Goal: Task Accomplishment & Management: Manage account settings

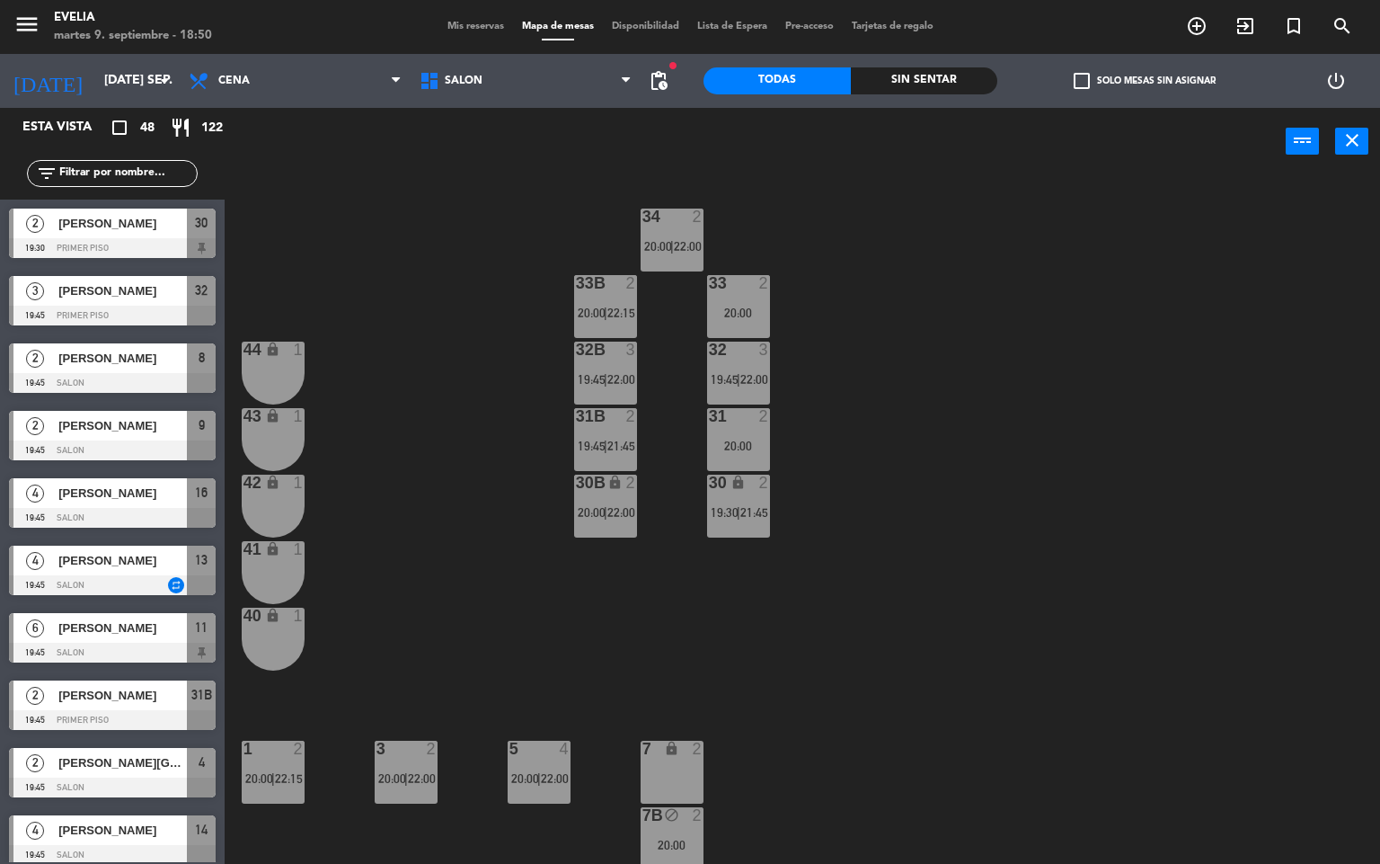
click at [491, 36] on div "menu [PERSON_NAME] 9. septiembre - 18:50 Mis reservas Mapa de mesas Disponibili…" at bounding box center [690, 27] width 1380 height 54
click at [478, 22] on span "Mis reservas" at bounding box center [476, 27] width 75 height 10
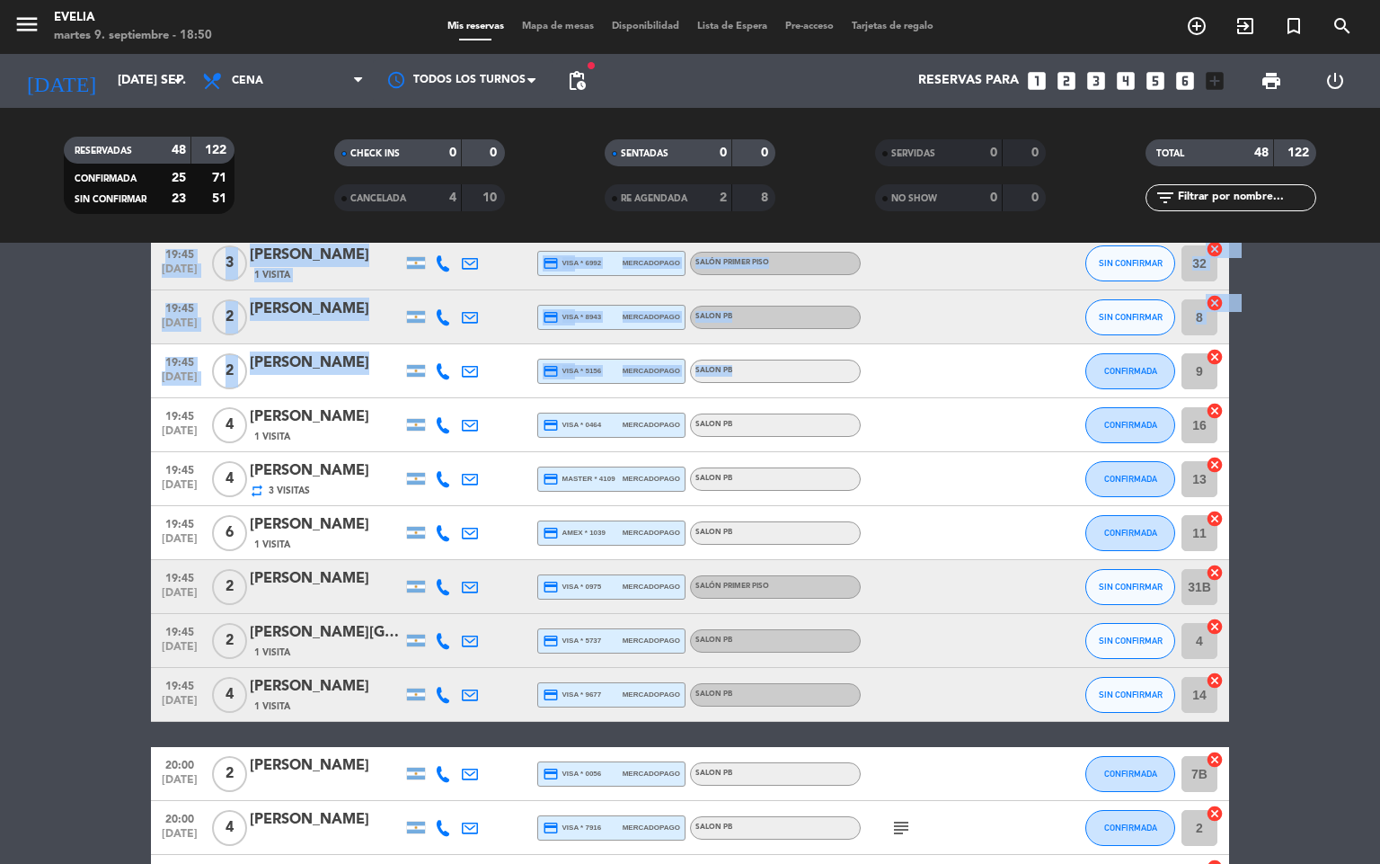
scroll to position [302, 0]
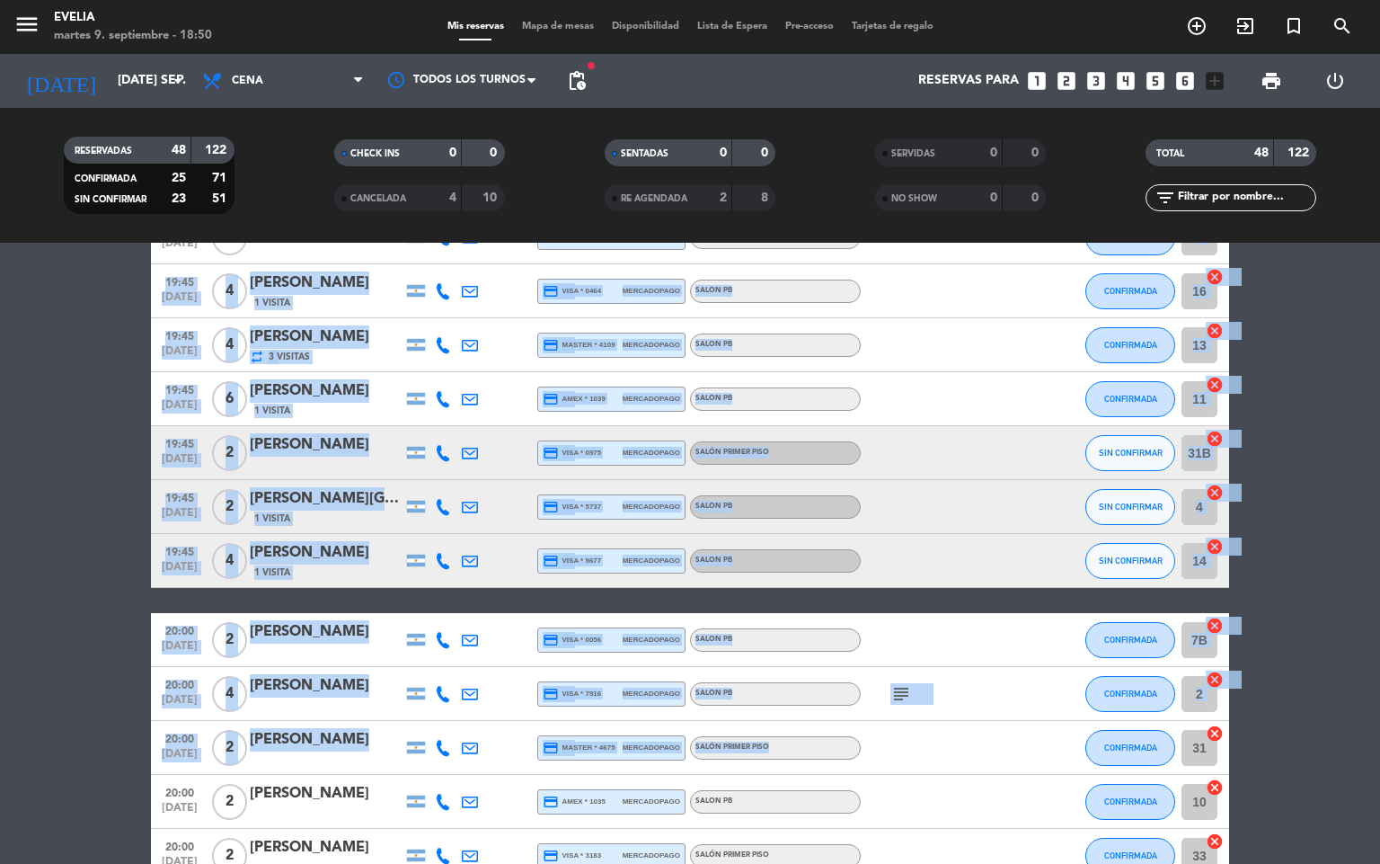
drag, startPoint x: 989, startPoint y: 550, endPoint x: 998, endPoint y: 723, distance: 173.7
click at [981, 671] on div "subject" at bounding box center [942, 693] width 162 height 53
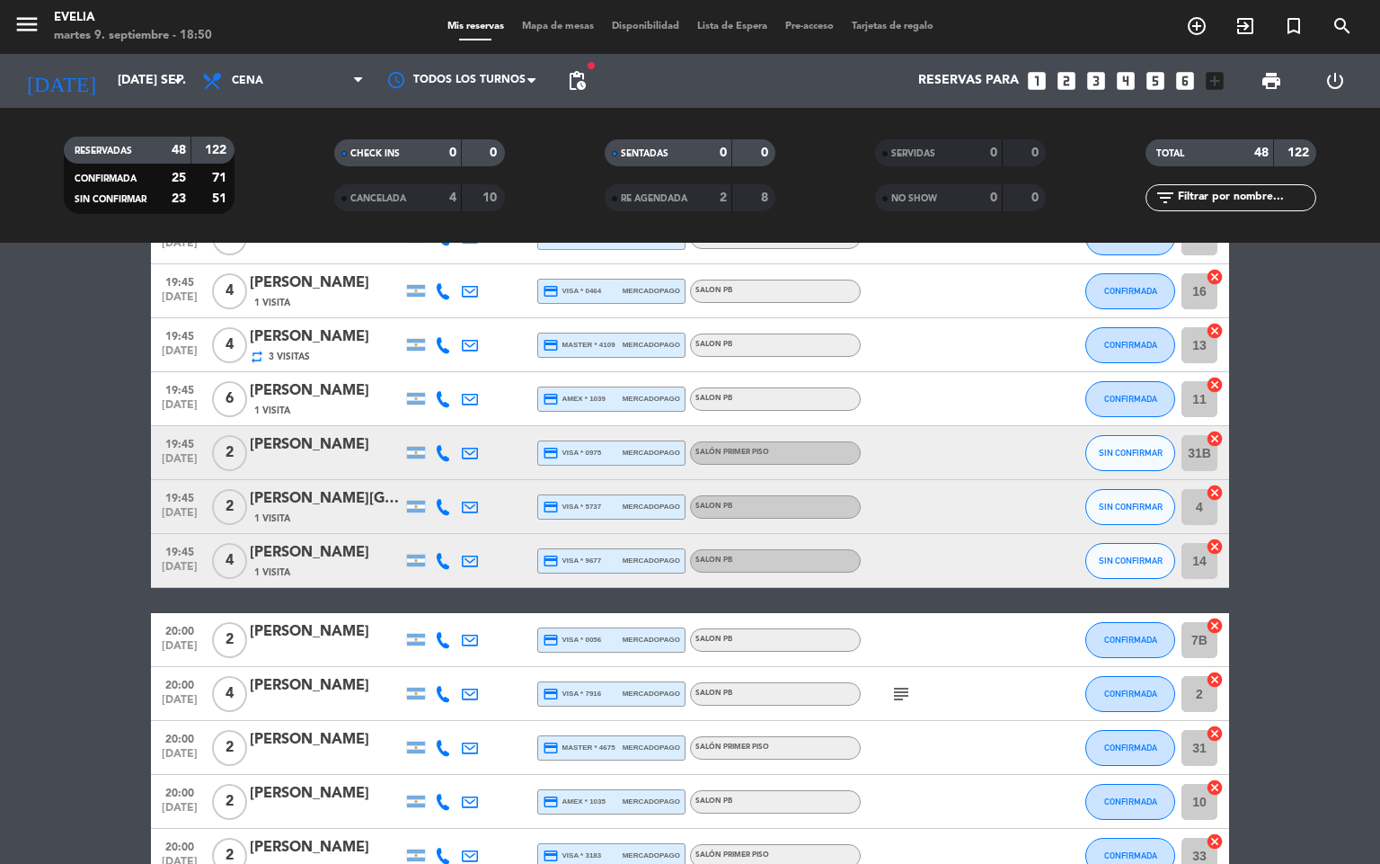
click at [907, 688] on icon "subject" at bounding box center [902, 694] width 22 height 22
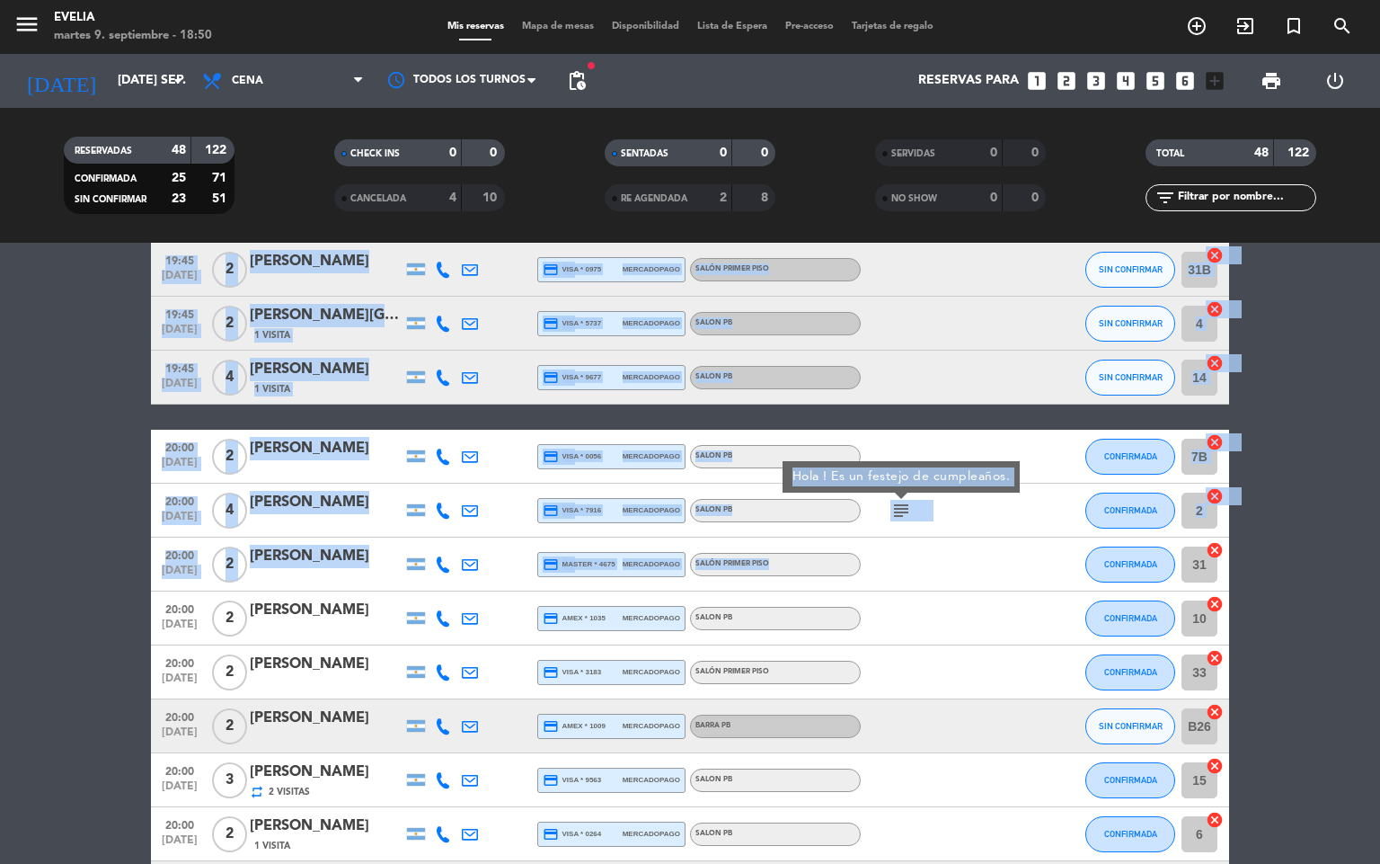
scroll to position [589, 0]
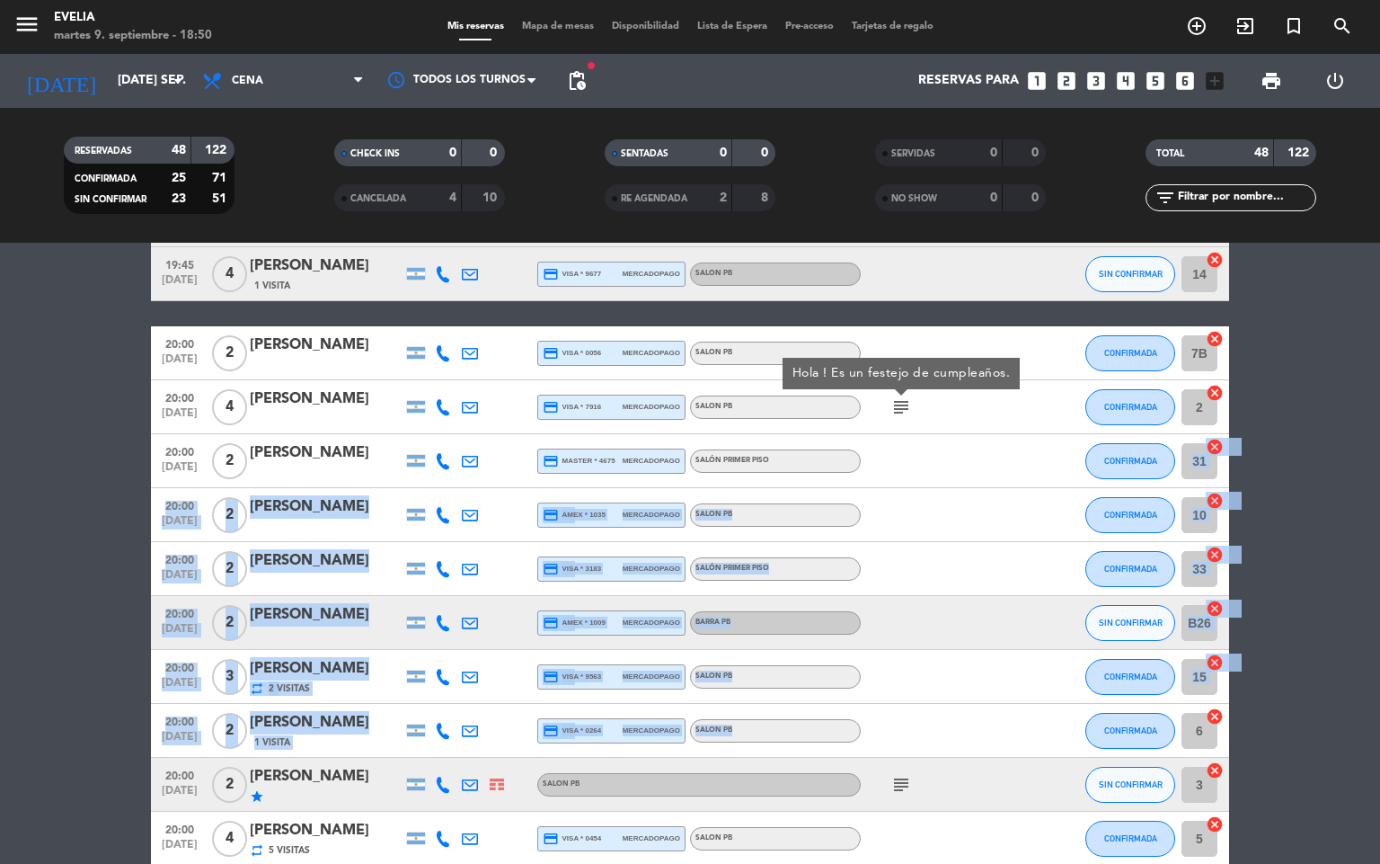
drag, startPoint x: 971, startPoint y: 740, endPoint x: 933, endPoint y: 718, distance: 43.5
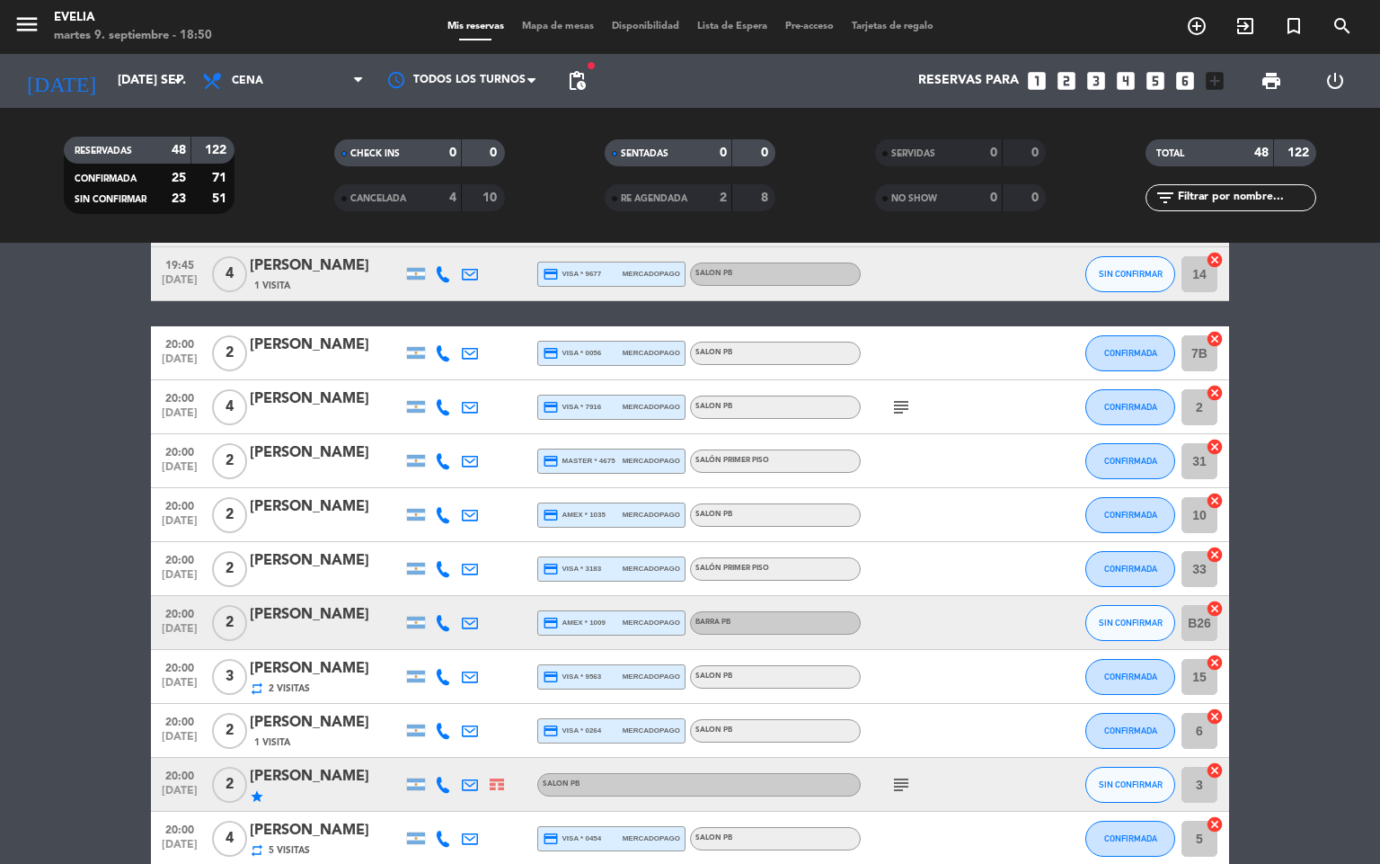
click at [907, 795] on div "subject" at bounding box center [942, 784] width 162 height 53
click at [906, 787] on icon "subject" at bounding box center [902, 785] width 22 height 22
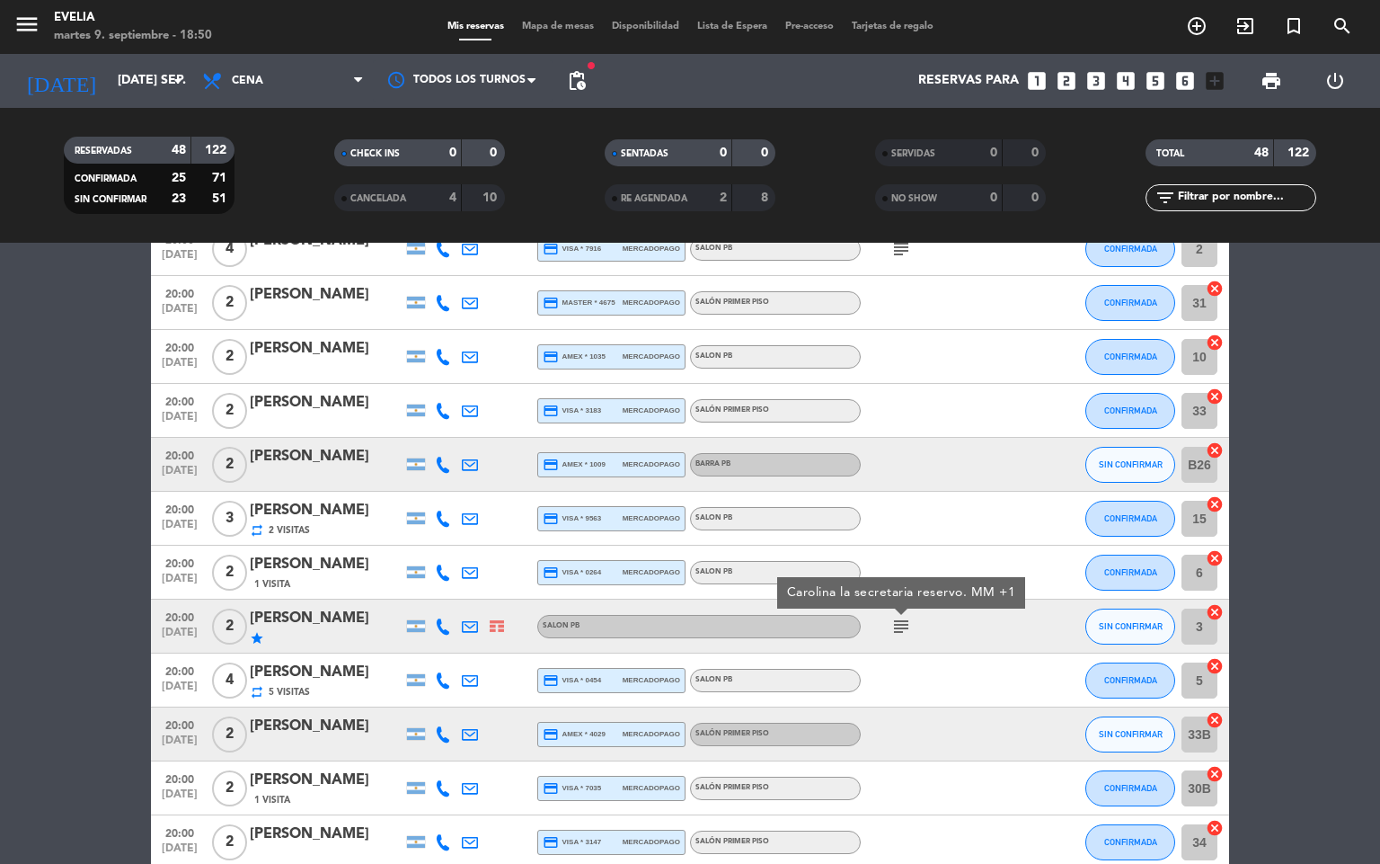
drag, startPoint x: 973, startPoint y: 793, endPoint x: 963, endPoint y: 864, distance: 71.8
click at [963, 863] on html "close × [PERSON_NAME] × chrome_reader_mode Listado de Reservas account_box Clie…" at bounding box center [690, 432] width 1380 height 864
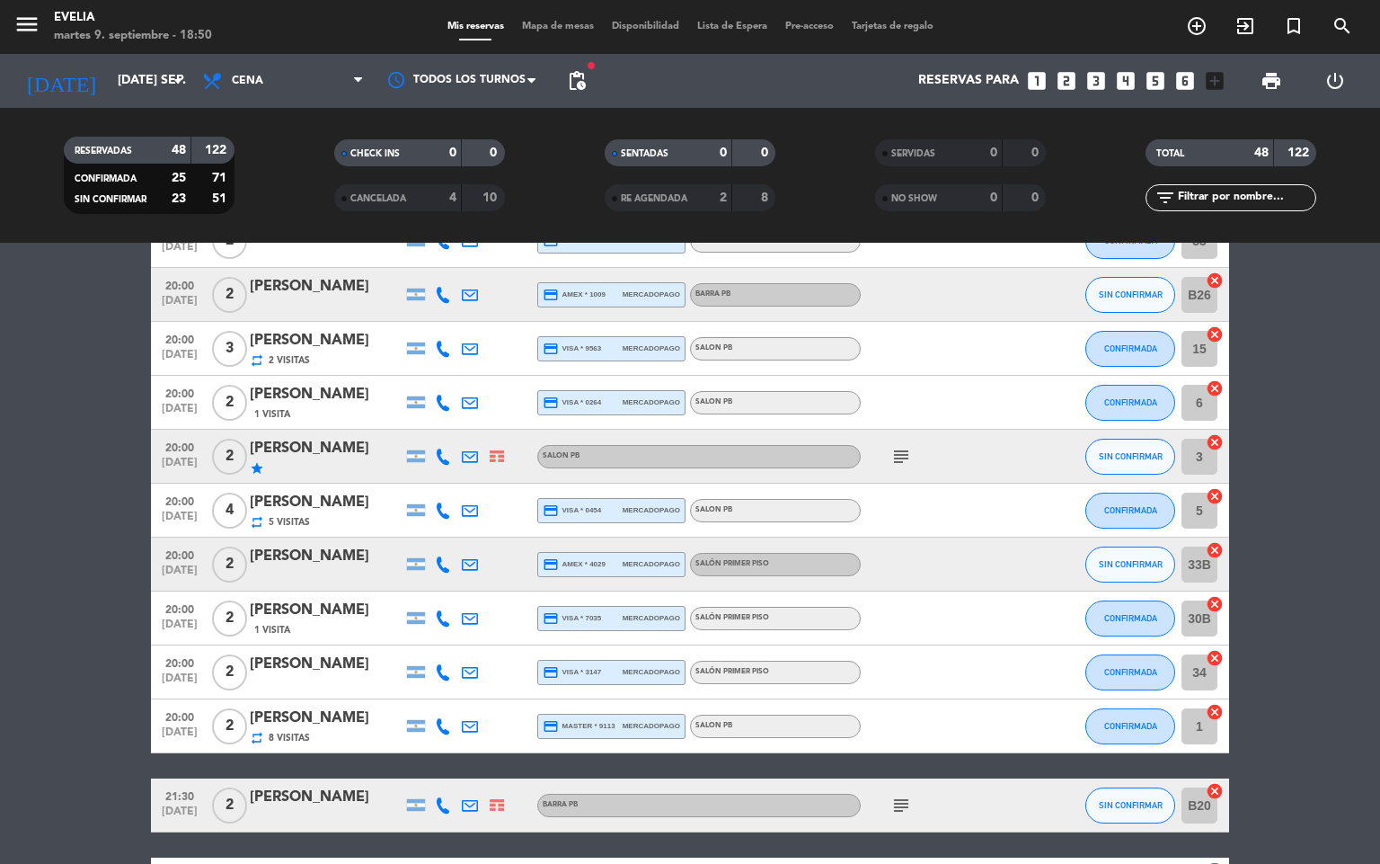
click at [912, 645] on div at bounding box center [942, 671] width 162 height 53
drag, startPoint x: 912, startPoint y: 653, endPoint x: 926, endPoint y: 736, distance: 83.8
click at [926, 733] on div "19:30 [DATE] 2 [PERSON_NAME] credit_card visa * 5905 mercadopago SALÓN PRIMER P…" at bounding box center [690, 778] width 1078 height 2739
click at [909, 810] on icon "subject" at bounding box center [902, 805] width 22 height 22
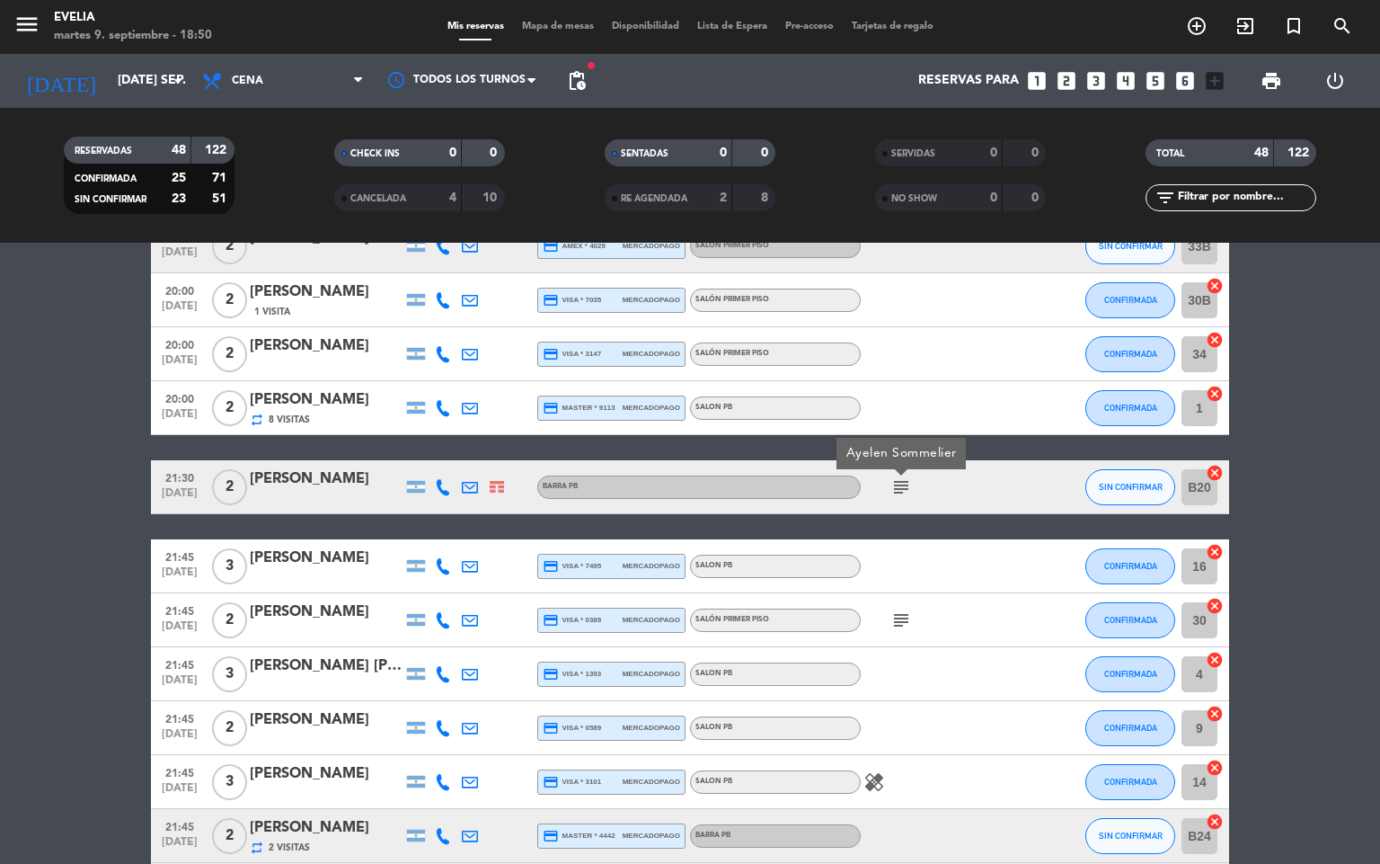
drag, startPoint x: 974, startPoint y: 787, endPoint x: 966, endPoint y: 857, distance: 70.6
click at [966, 857] on div "19:30 [DATE] 2 [PERSON_NAME] credit_card visa * 5905 mercadopago SALÓN PRIMER P…" at bounding box center [690, 459] width 1078 height 2739
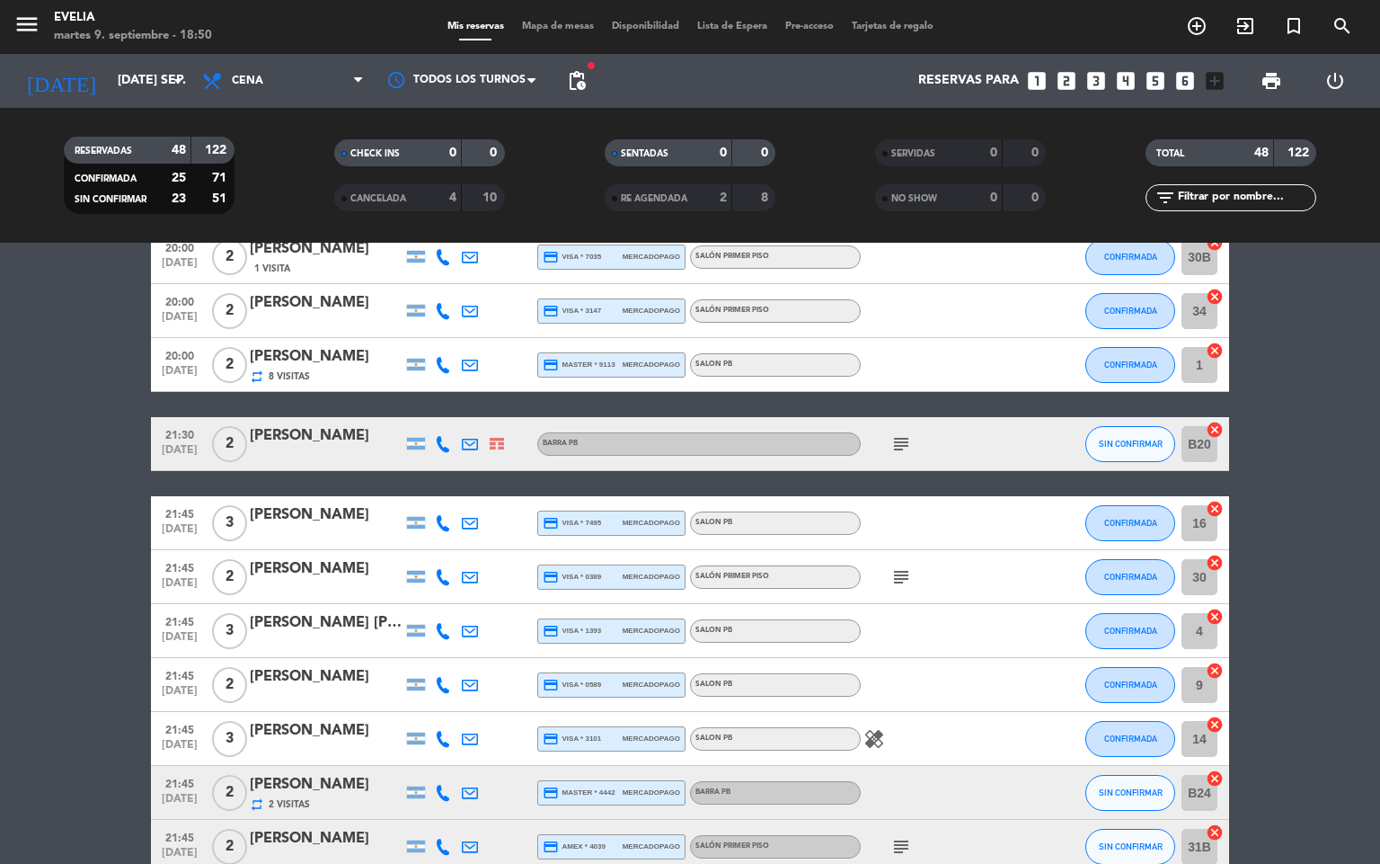
click at [910, 578] on icon "subject" at bounding box center [902, 577] width 22 height 22
click at [973, 697] on div at bounding box center [942, 684] width 162 height 53
click at [877, 745] on icon "healing" at bounding box center [875, 739] width 22 height 22
drag, startPoint x: 942, startPoint y: 776, endPoint x: 941, endPoint y: 842, distance: 65.6
click at [953, 863] on html "close × [PERSON_NAME] × chrome_reader_mode Listado de Reservas account_box Clie…" at bounding box center [690, 432] width 1380 height 864
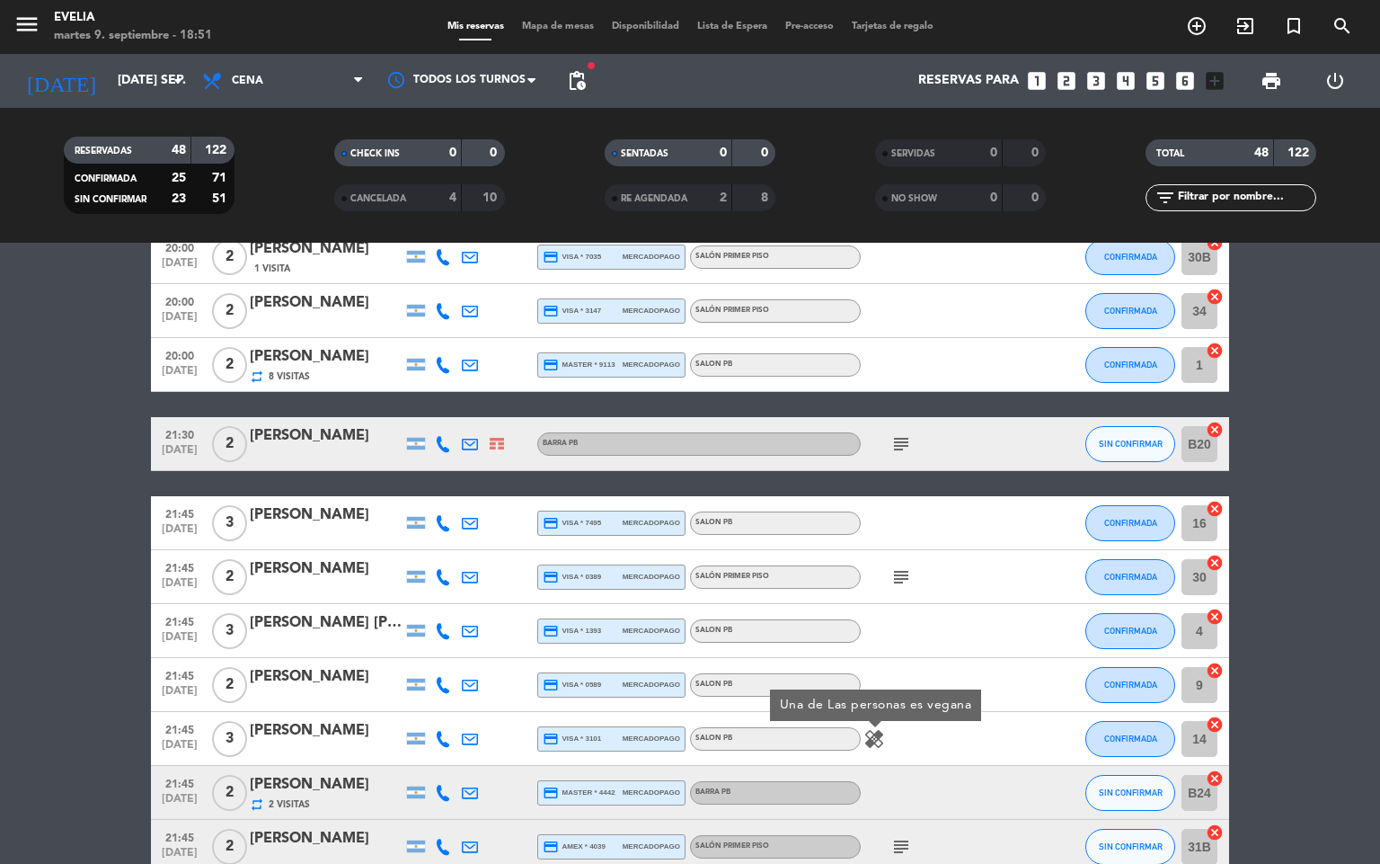
scroll to position [1408, 0]
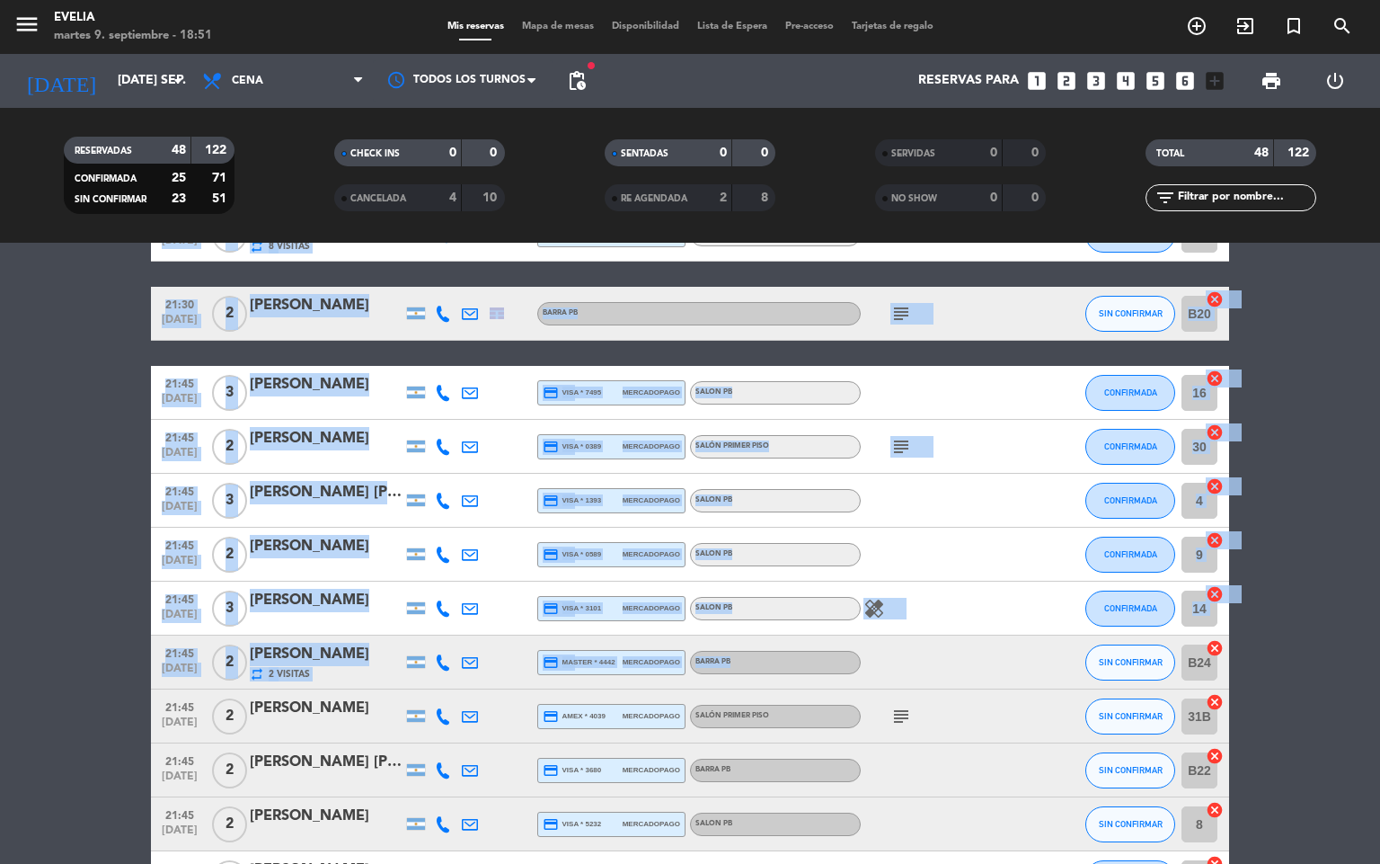
click at [919, 682] on div at bounding box center [942, 661] width 162 height 53
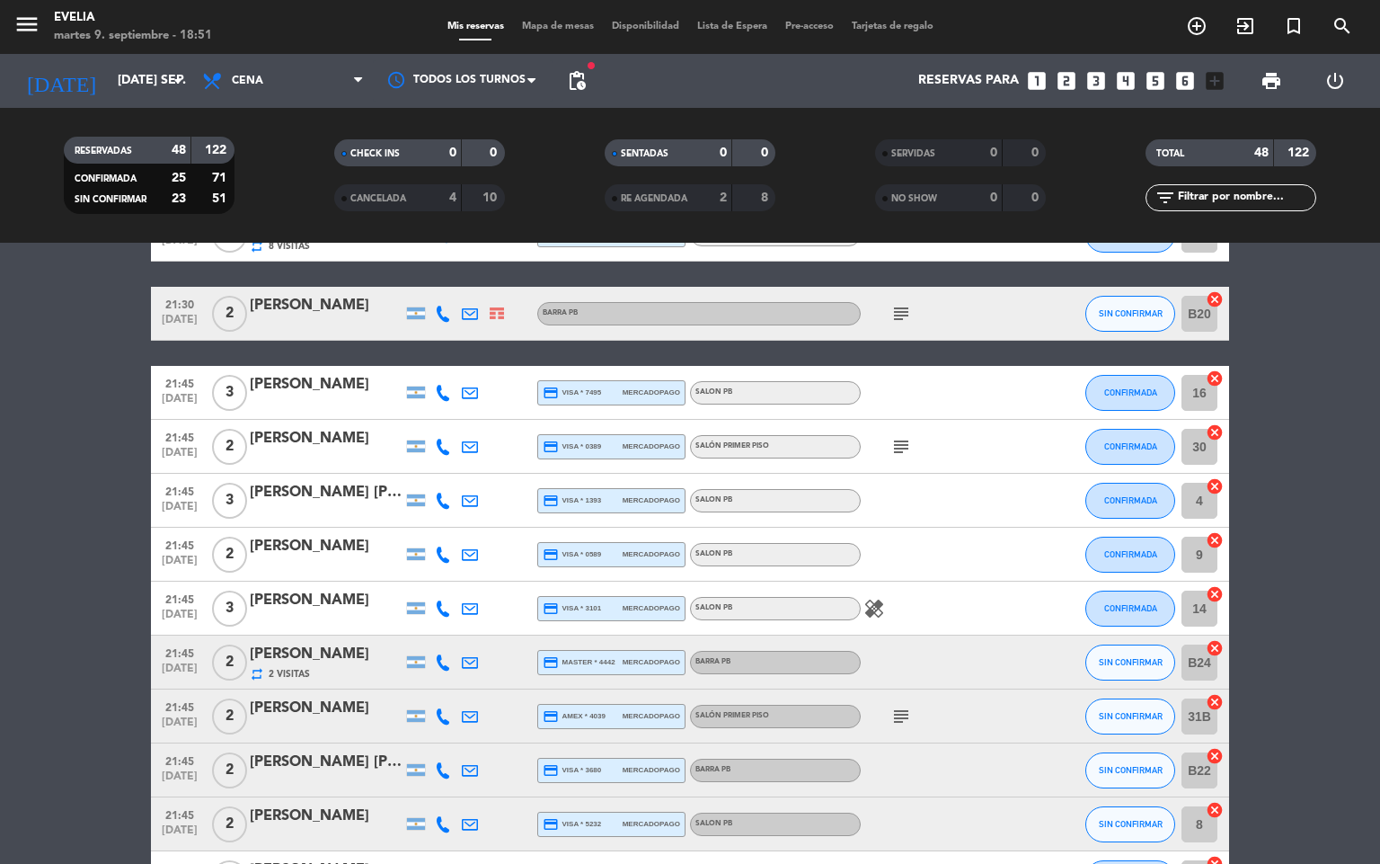
click at [906, 718] on icon "subject" at bounding box center [902, 716] width 22 height 22
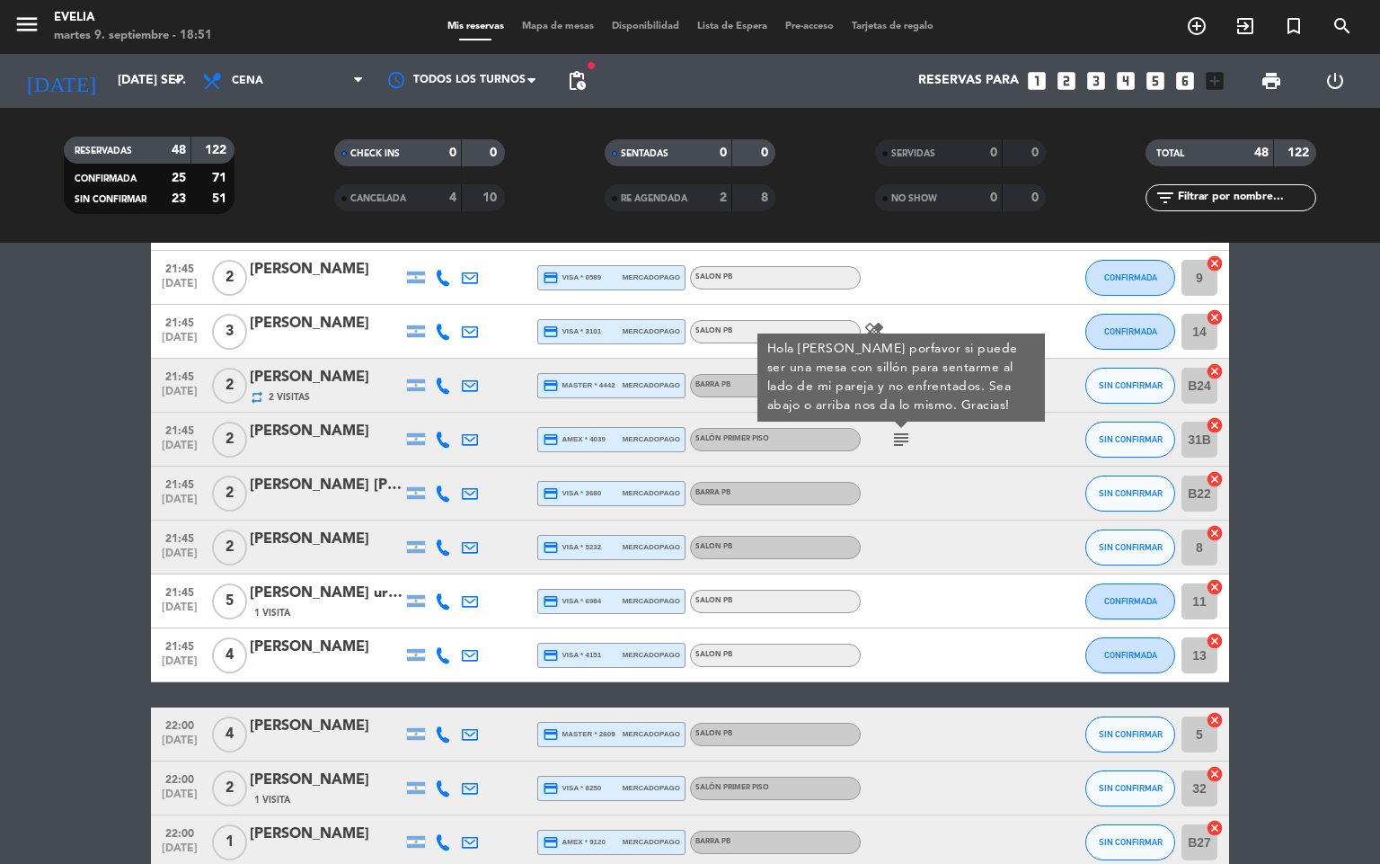
drag, startPoint x: 973, startPoint y: 732, endPoint x: 992, endPoint y: 866, distance: 136.1
click at [992, 863] on html "close × [PERSON_NAME] × chrome_reader_mode Listado de Reservas account_box Clie…" at bounding box center [690, 432] width 1380 height 864
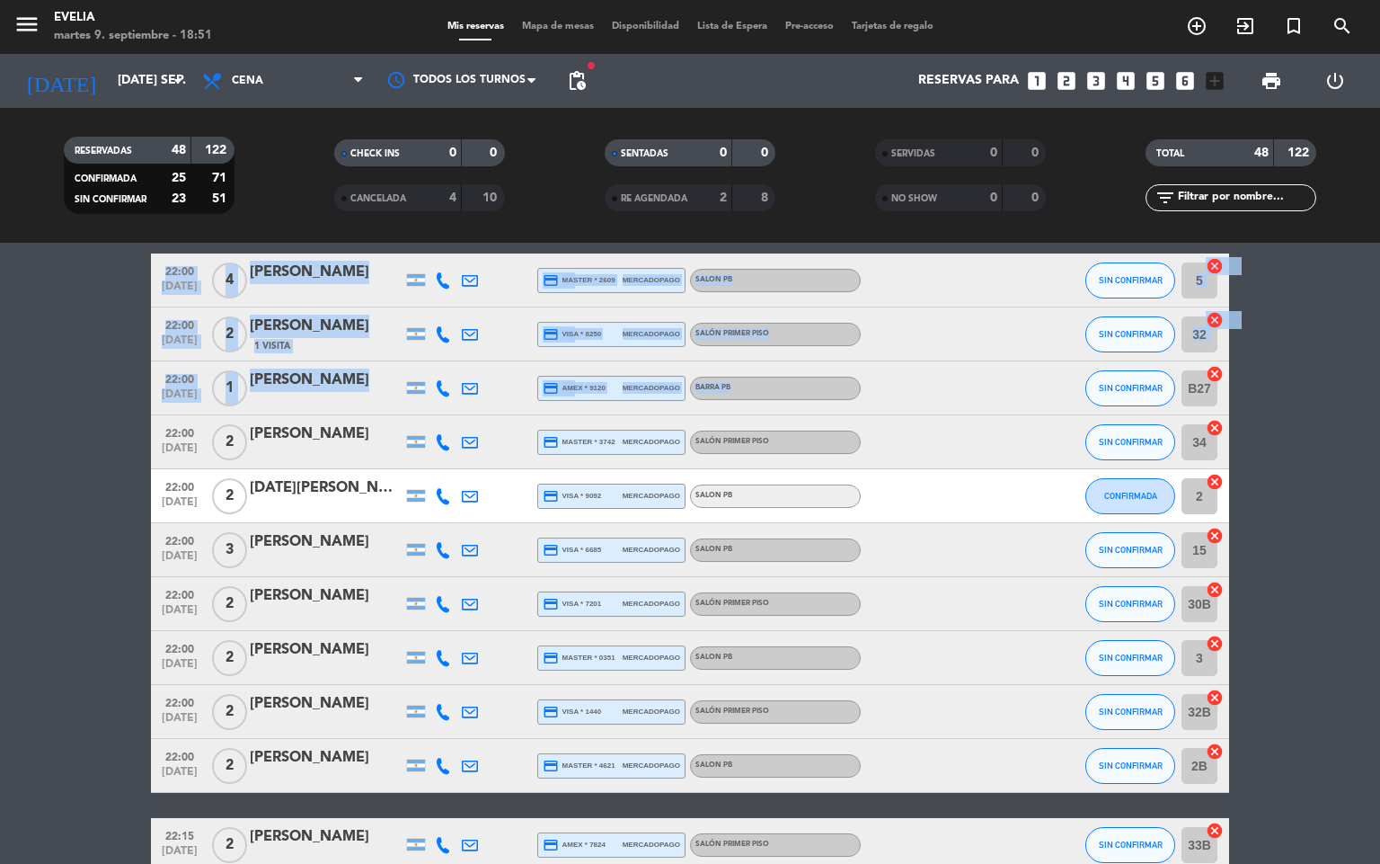
scroll to position [2290, 0]
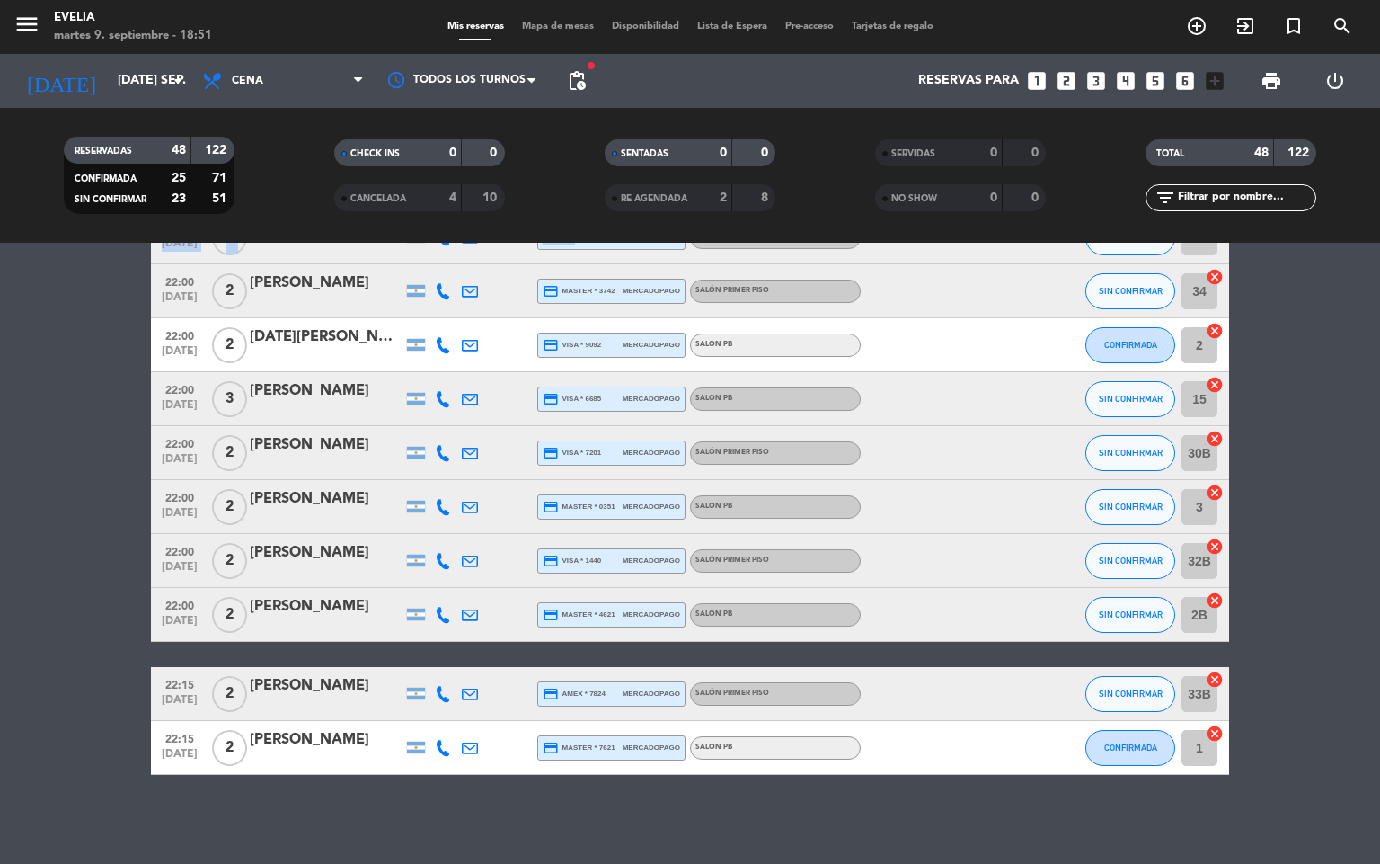
drag, startPoint x: 976, startPoint y: 790, endPoint x: 985, endPoint y: 892, distance: 102.8
click at [985, 863] on html "close × [PERSON_NAME] × chrome_reader_mode Listado de Reservas account_box Clie…" at bounding box center [690, 432] width 1380 height 864
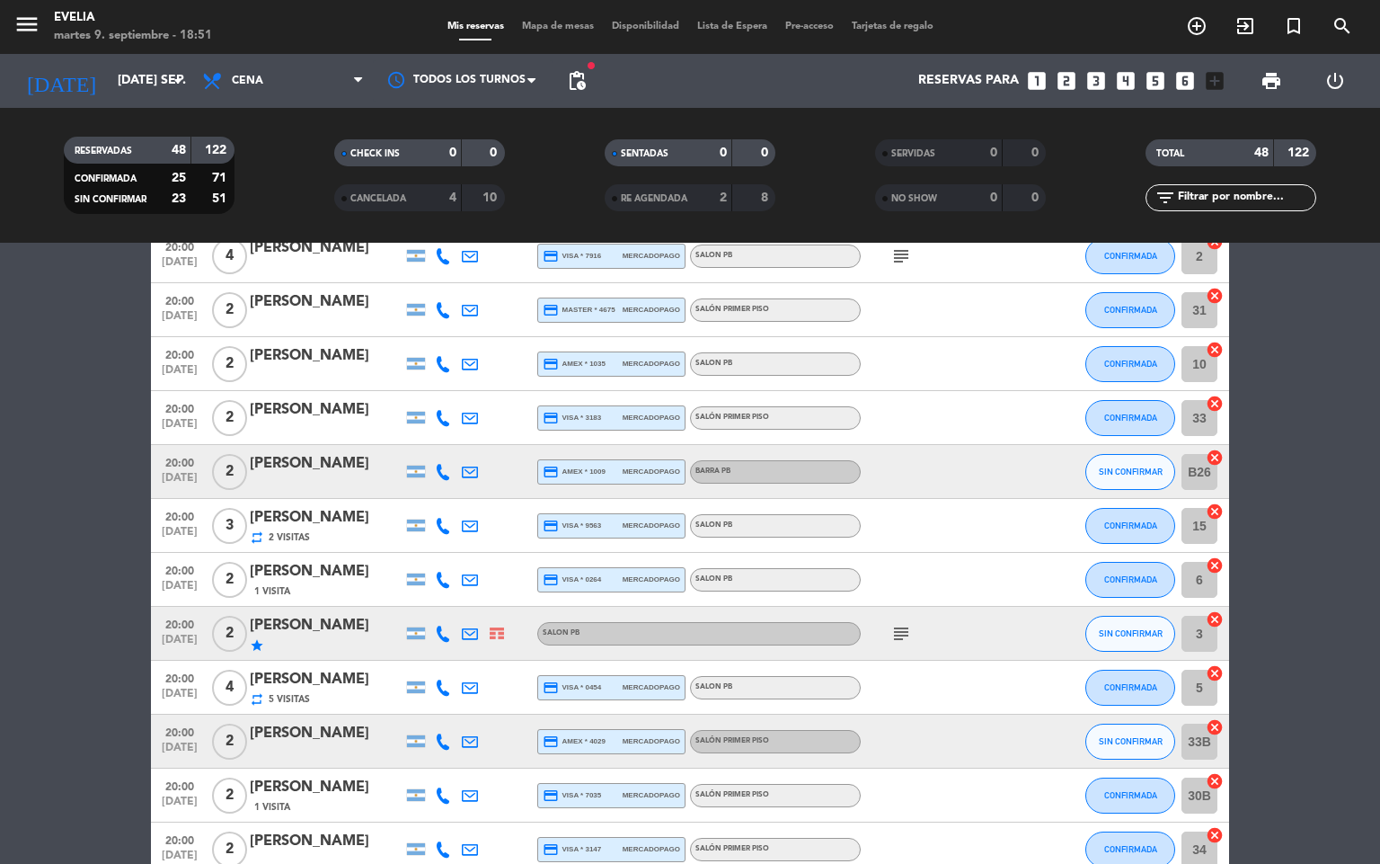
scroll to position [741, 0]
click at [901, 629] on icon "subject" at bounding box center [902, 632] width 22 height 22
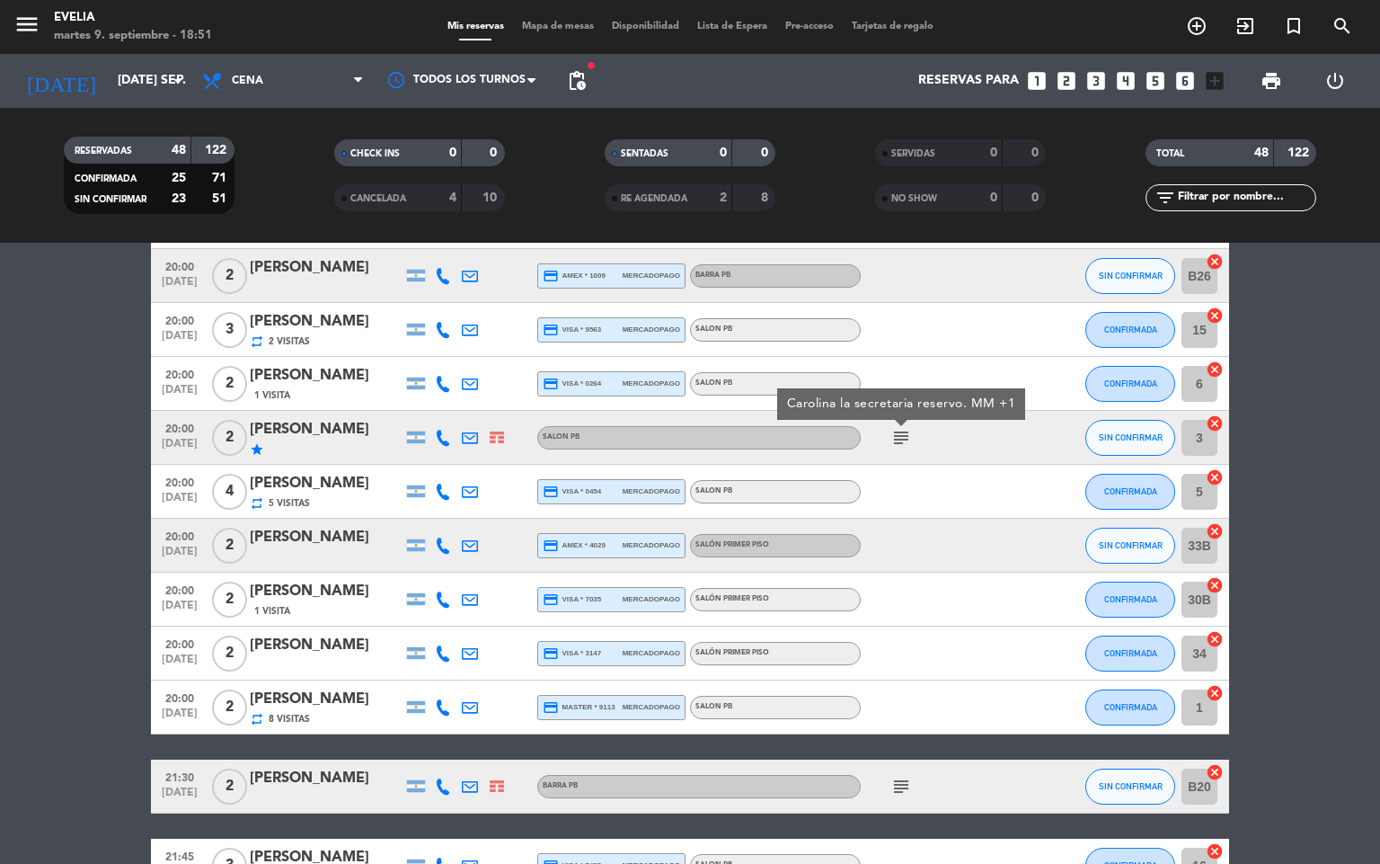
scroll to position [969, 0]
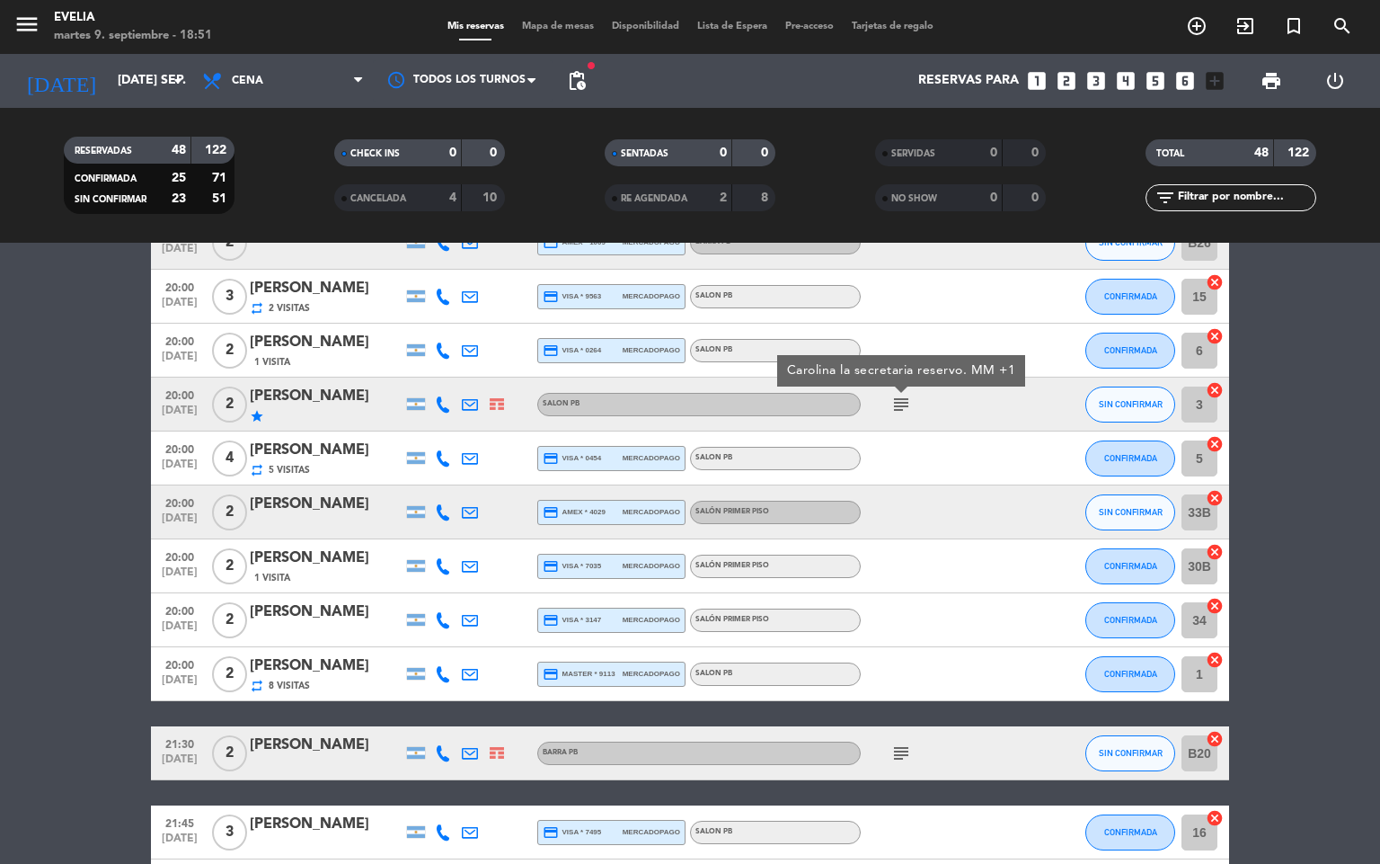
click at [892, 742] on icon "subject" at bounding box center [902, 753] width 22 height 22
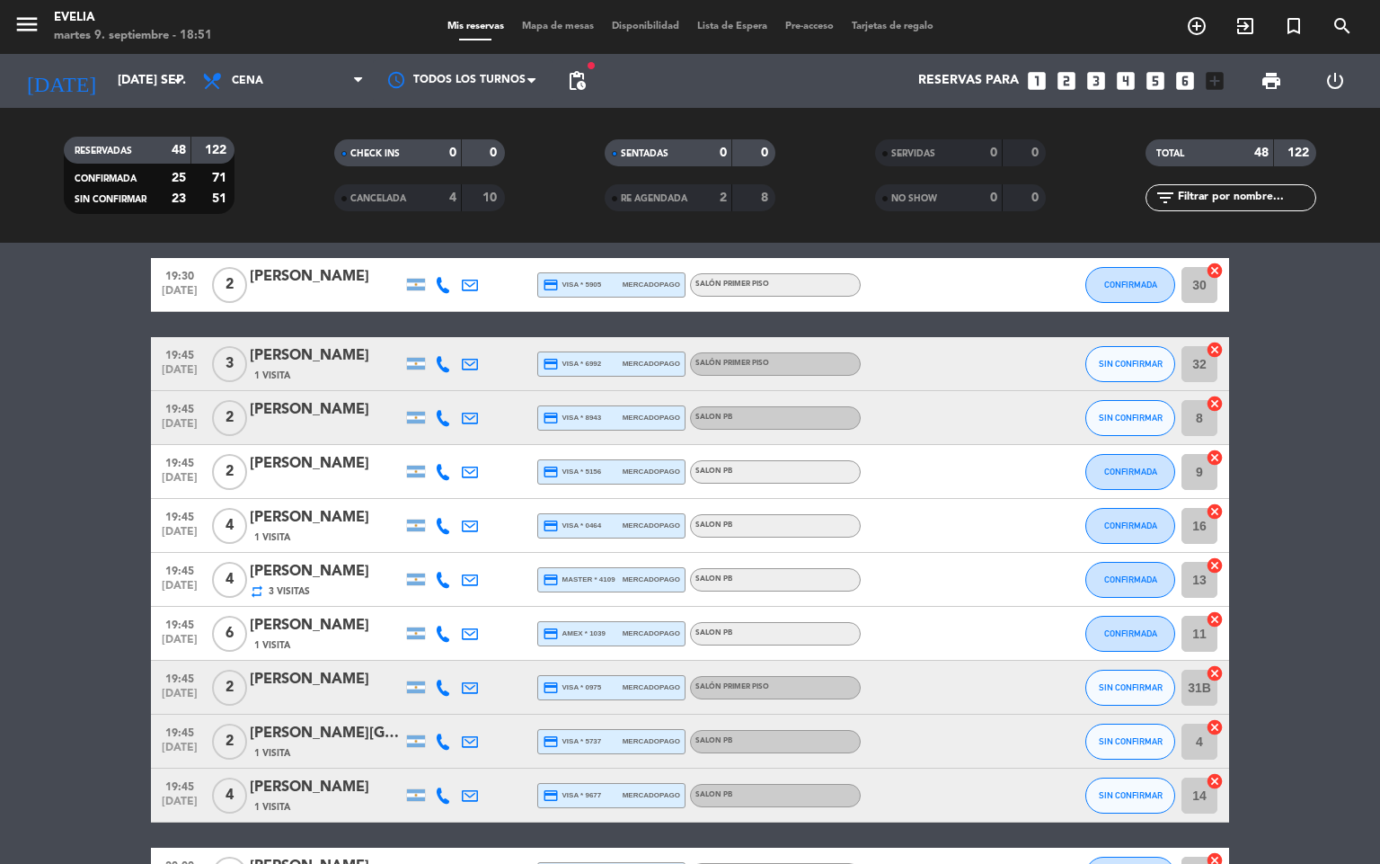
scroll to position [0, 0]
